Goal: Task Accomplishment & Management: Use online tool/utility

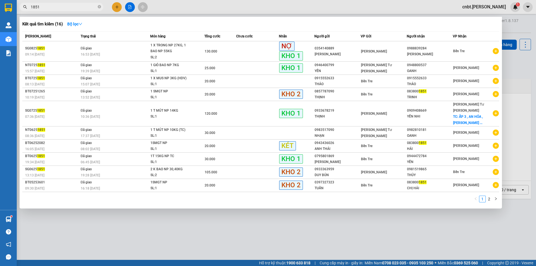
click at [63, 7] on input "1851" at bounding box center [64, 7] width 66 height 6
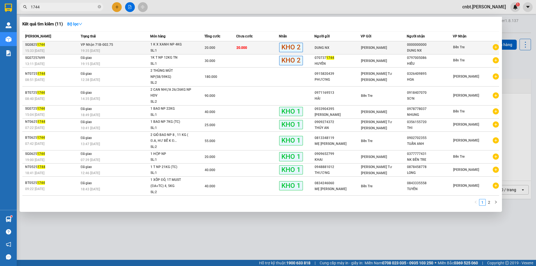
type input "1744"
click at [334, 48] on div "DUNG NX" at bounding box center [338, 48] width 46 height 6
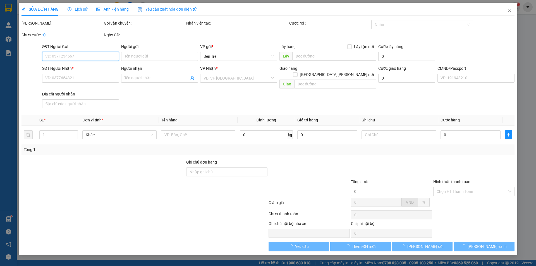
type input "DUNG NX"
type input "0000000000"
type input "DUNG NX"
type input "20.000"
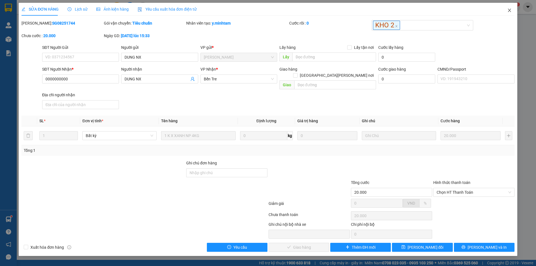
click at [508, 13] on span "Close" at bounding box center [510, 11] width 16 height 16
